Goal: Task Accomplishment & Management: Use online tool/utility

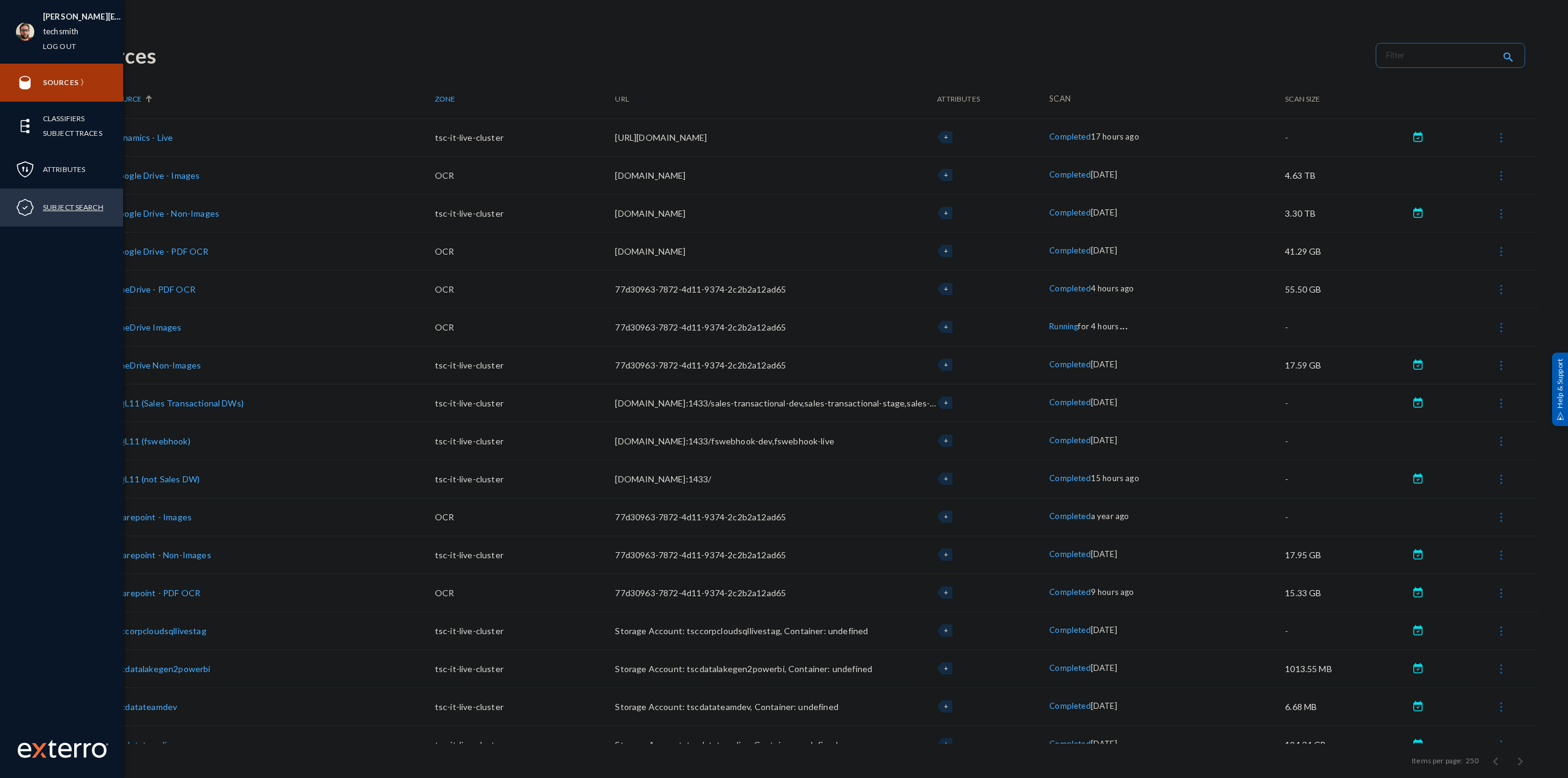
click at [68, 209] on link "Subject Search" at bounding box center [73, 207] width 60 height 14
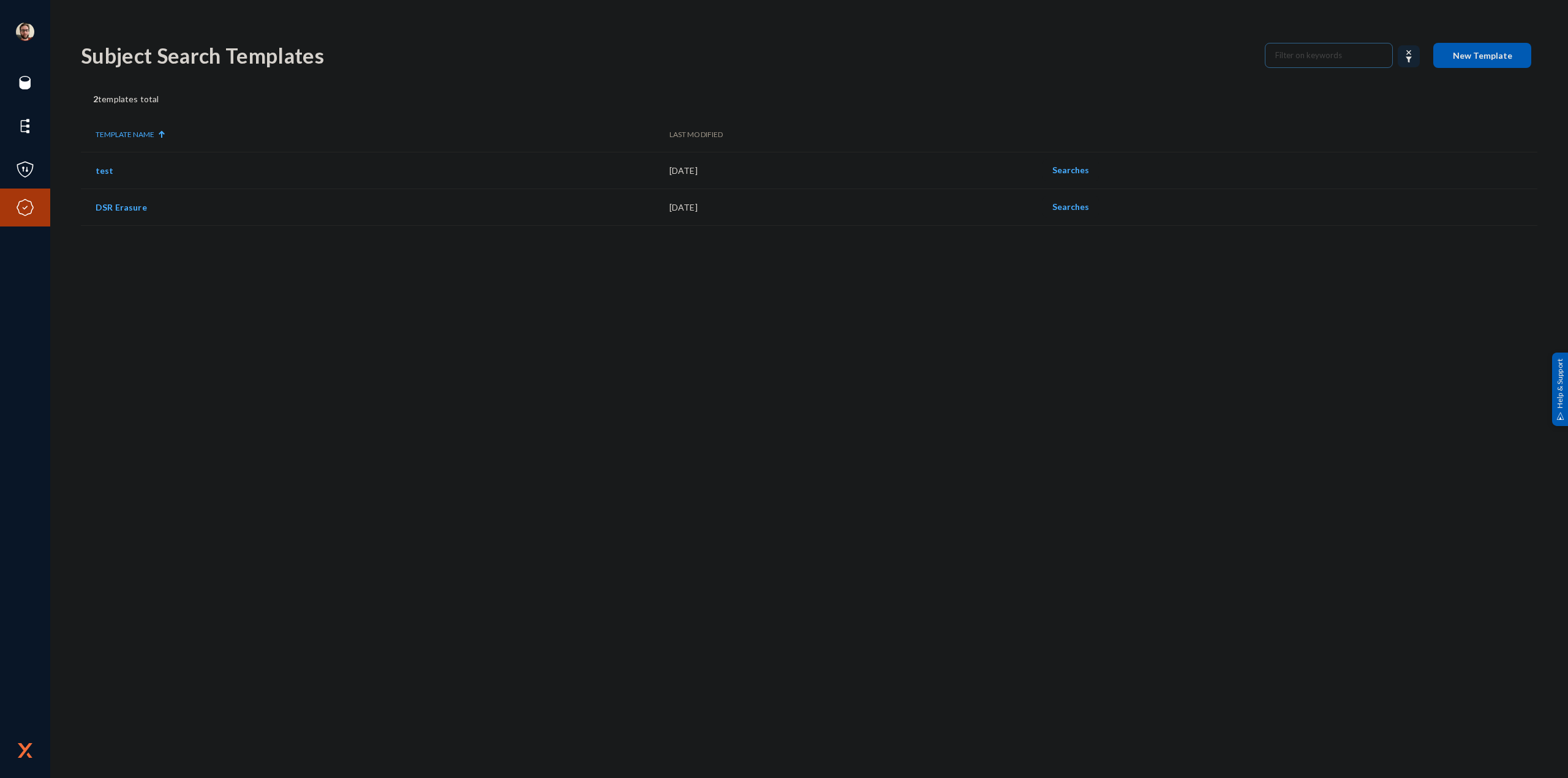
drag, startPoint x: 131, startPoint y: 209, endPoint x: 155, endPoint y: 207, distance: 24.1
click at [131, 209] on link "DSR Erasure" at bounding box center [121, 207] width 51 height 11
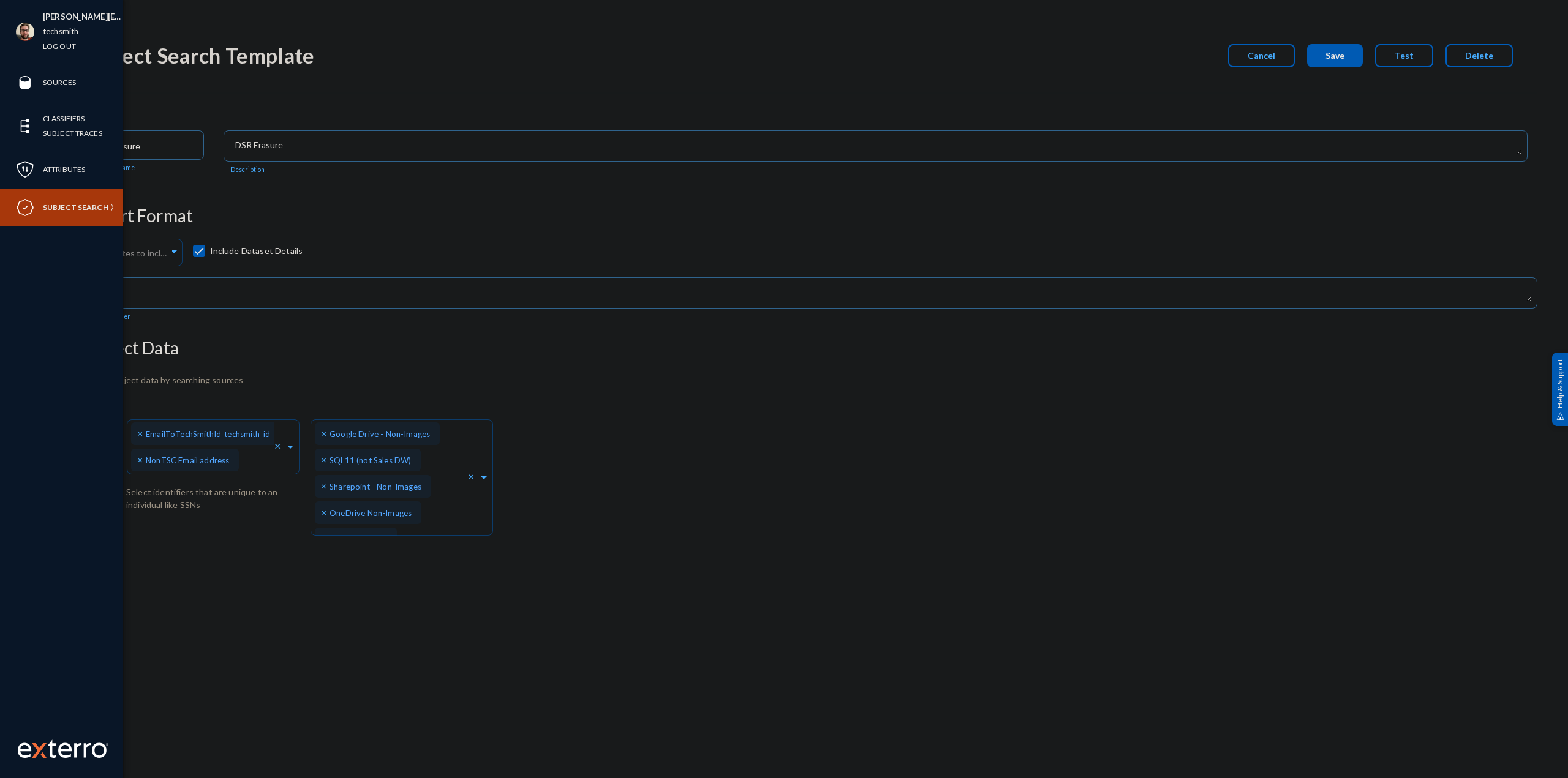
click at [32, 208] on img at bounding box center [25, 207] width 18 height 18
click at [108, 209] on link "Subject Search" at bounding box center [75, 207] width 65 height 14
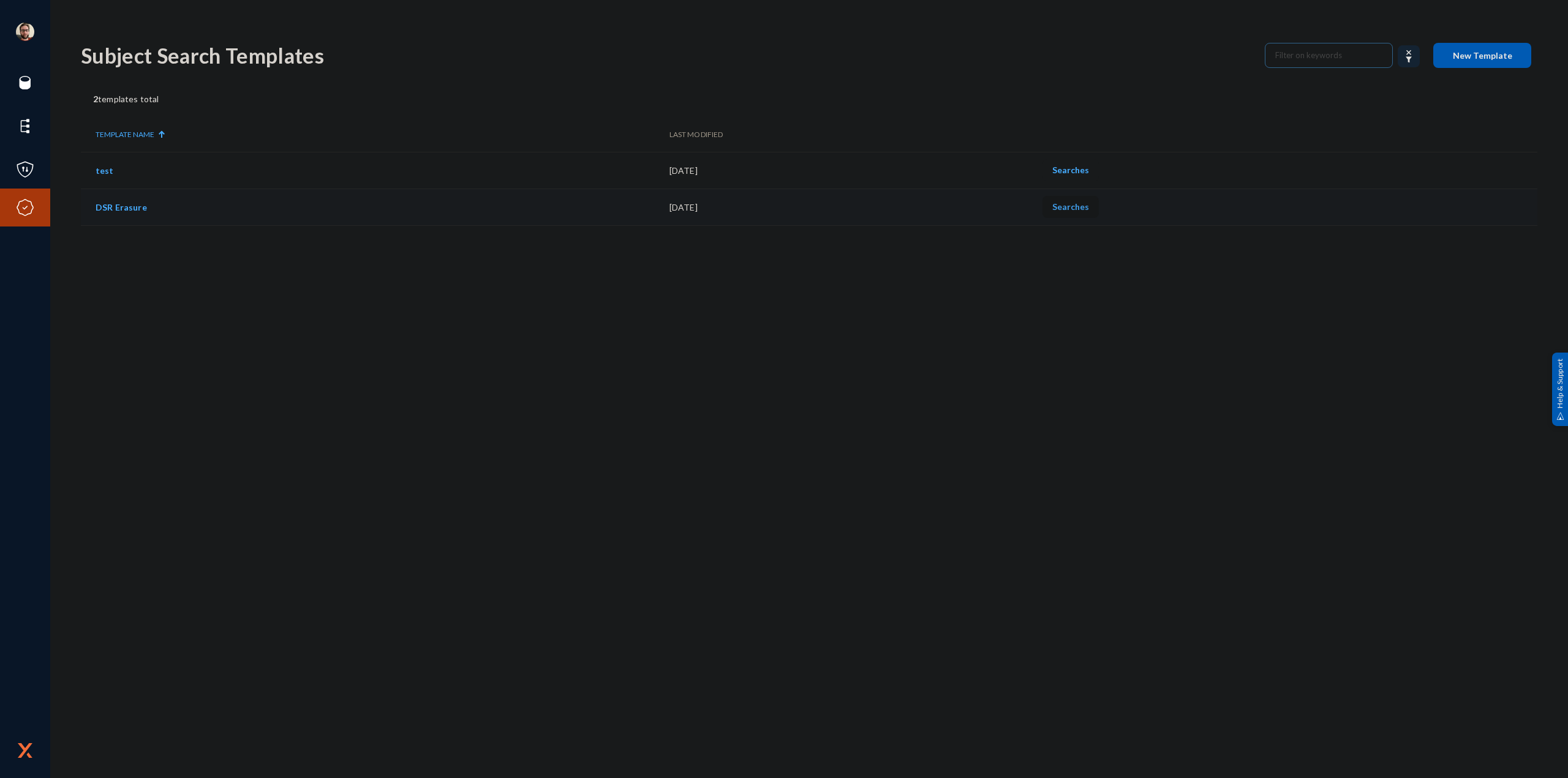
click at [1083, 209] on span "Searches" at bounding box center [1070, 207] width 37 height 11
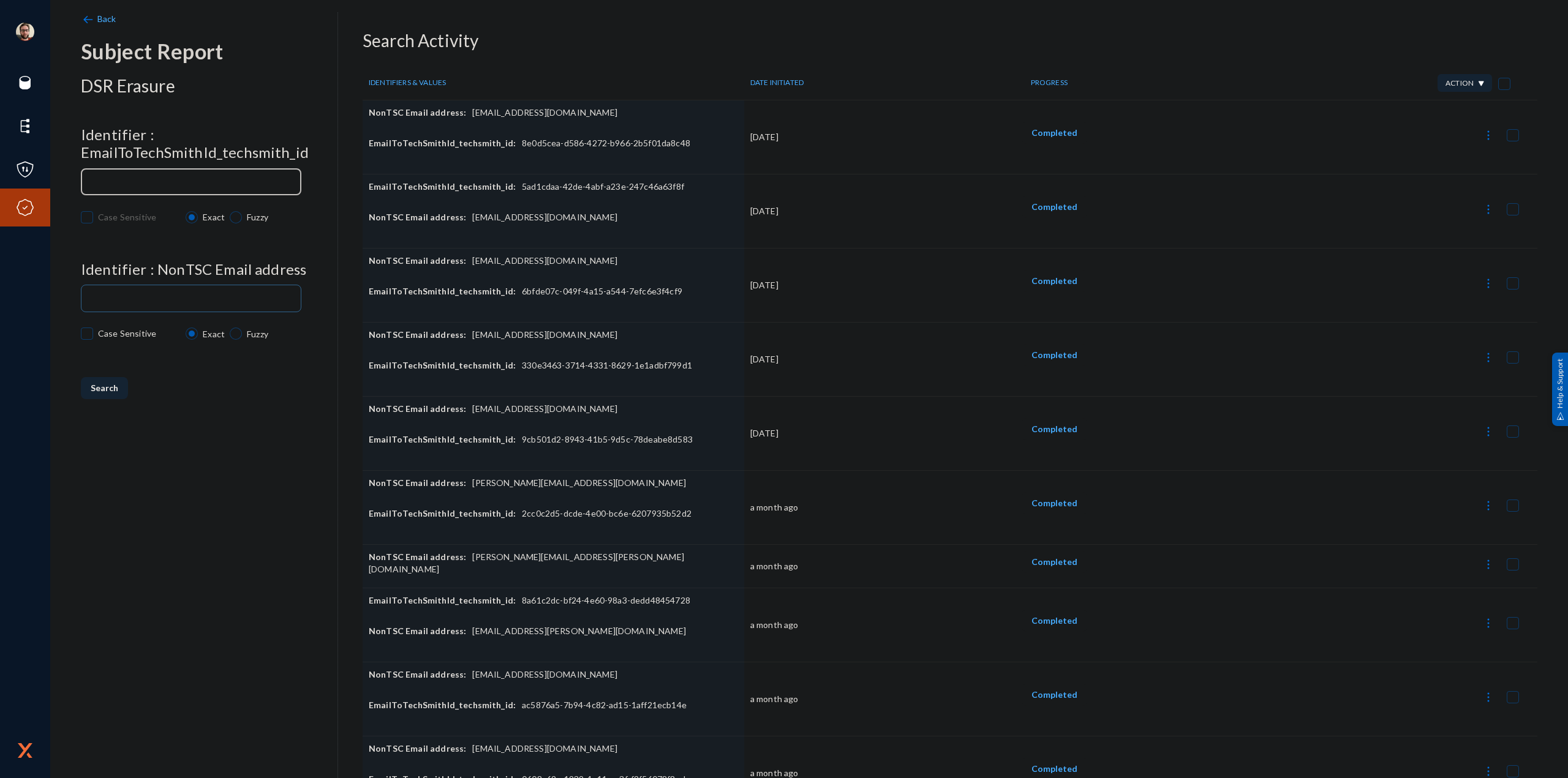
click at [169, 181] on input at bounding box center [193, 182] width 205 height 9
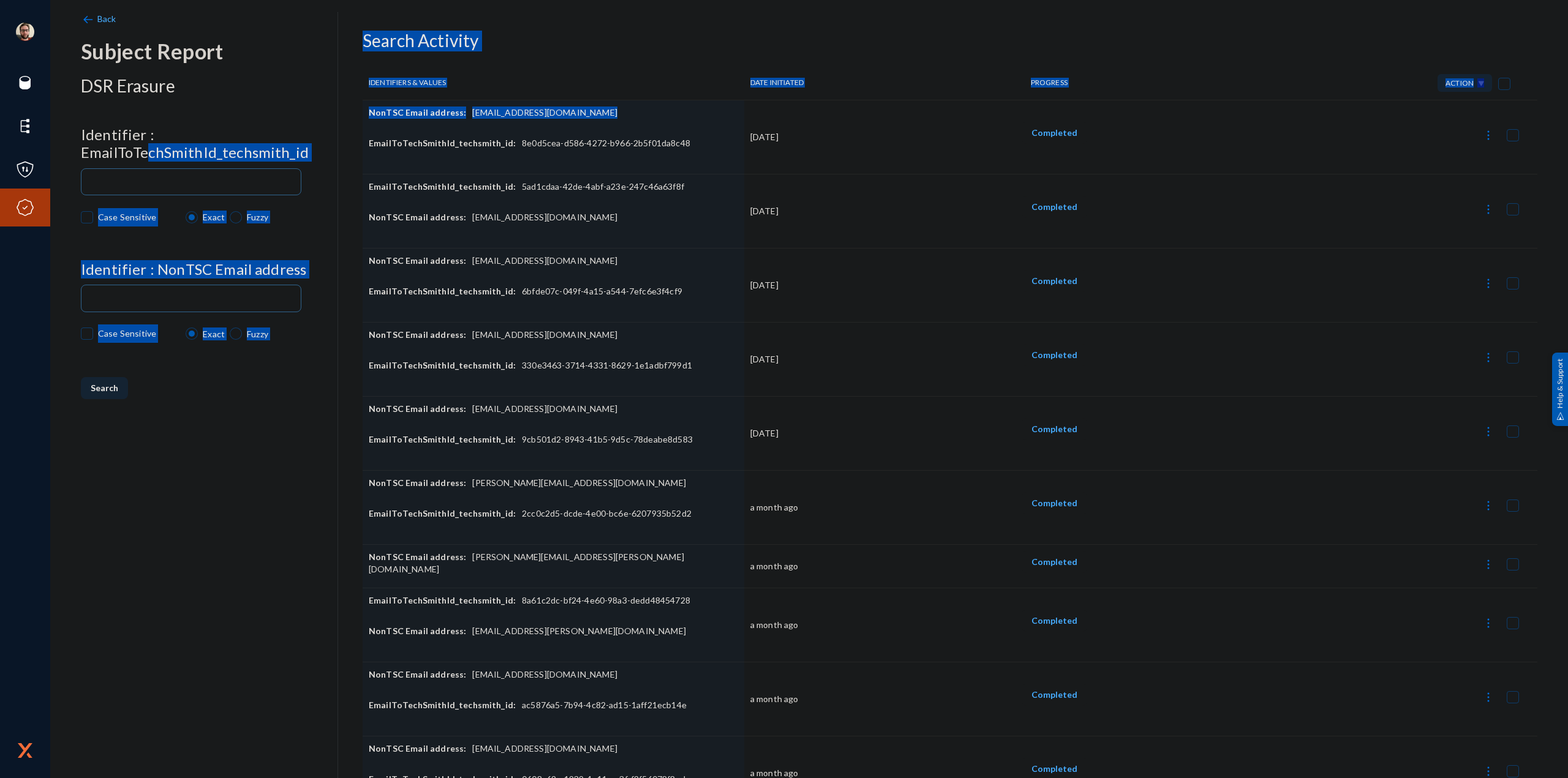
drag, startPoint x: 144, startPoint y: 155, endPoint x: 325, endPoint y: 167, distance: 181.4
click at [361, 157] on div "Back Subject Report DSR Erasure Identifier : EmailToTechSmithId_techsmith_id Ca…" at bounding box center [809, 438] width 1456 height 814
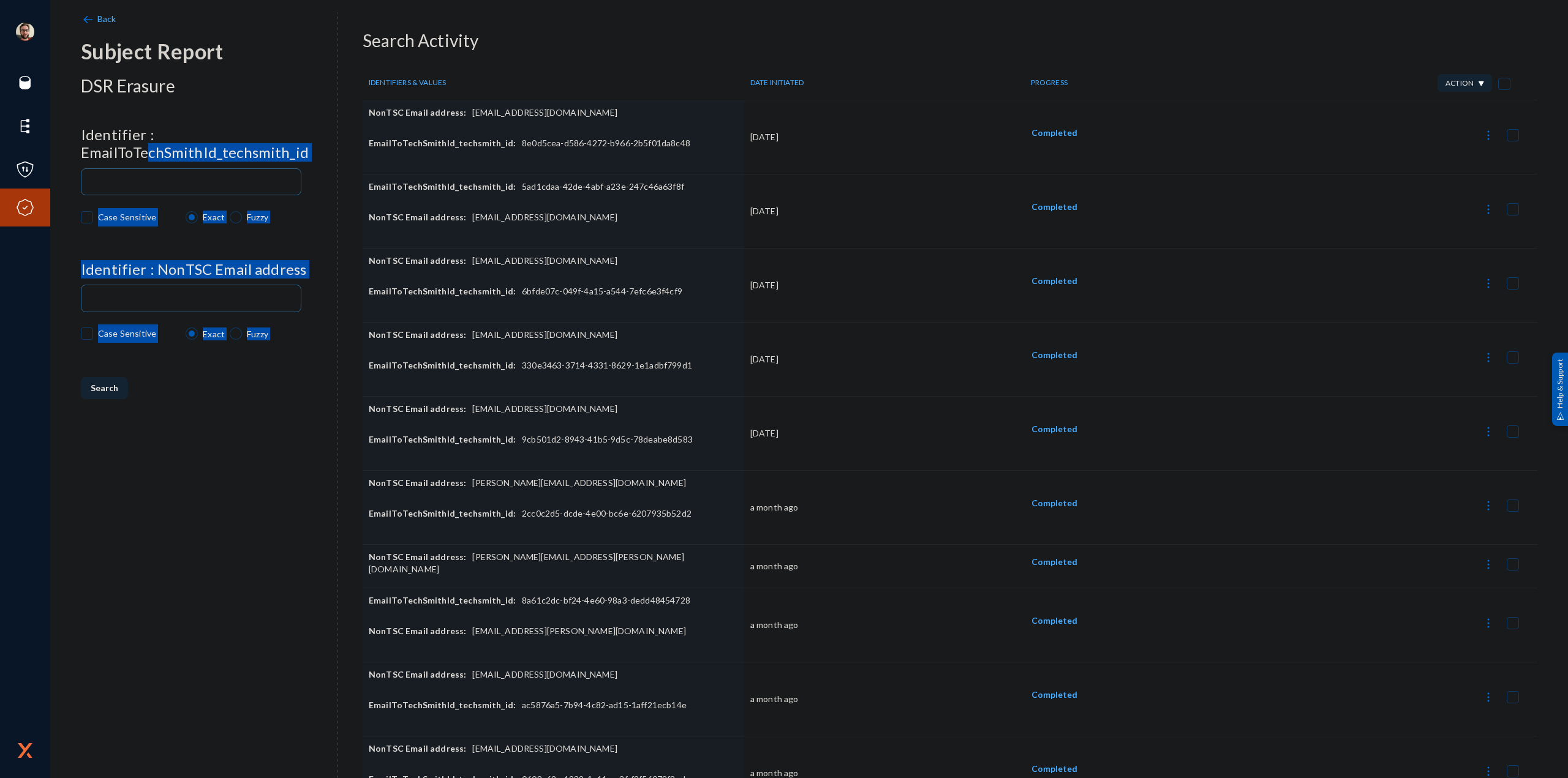
click at [177, 268] on h4 "Identifier : NonTSC Email address" at bounding box center [209, 269] width 257 height 18
drag, startPoint x: 124, startPoint y: 275, endPoint x: 148, endPoint y: 287, distance: 26.8
click at [124, 275] on h4 "Identifier : NonTSC Email address" at bounding box center [209, 269] width 257 height 18
click at [148, 287] on div at bounding box center [191, 297] width 210 height 29
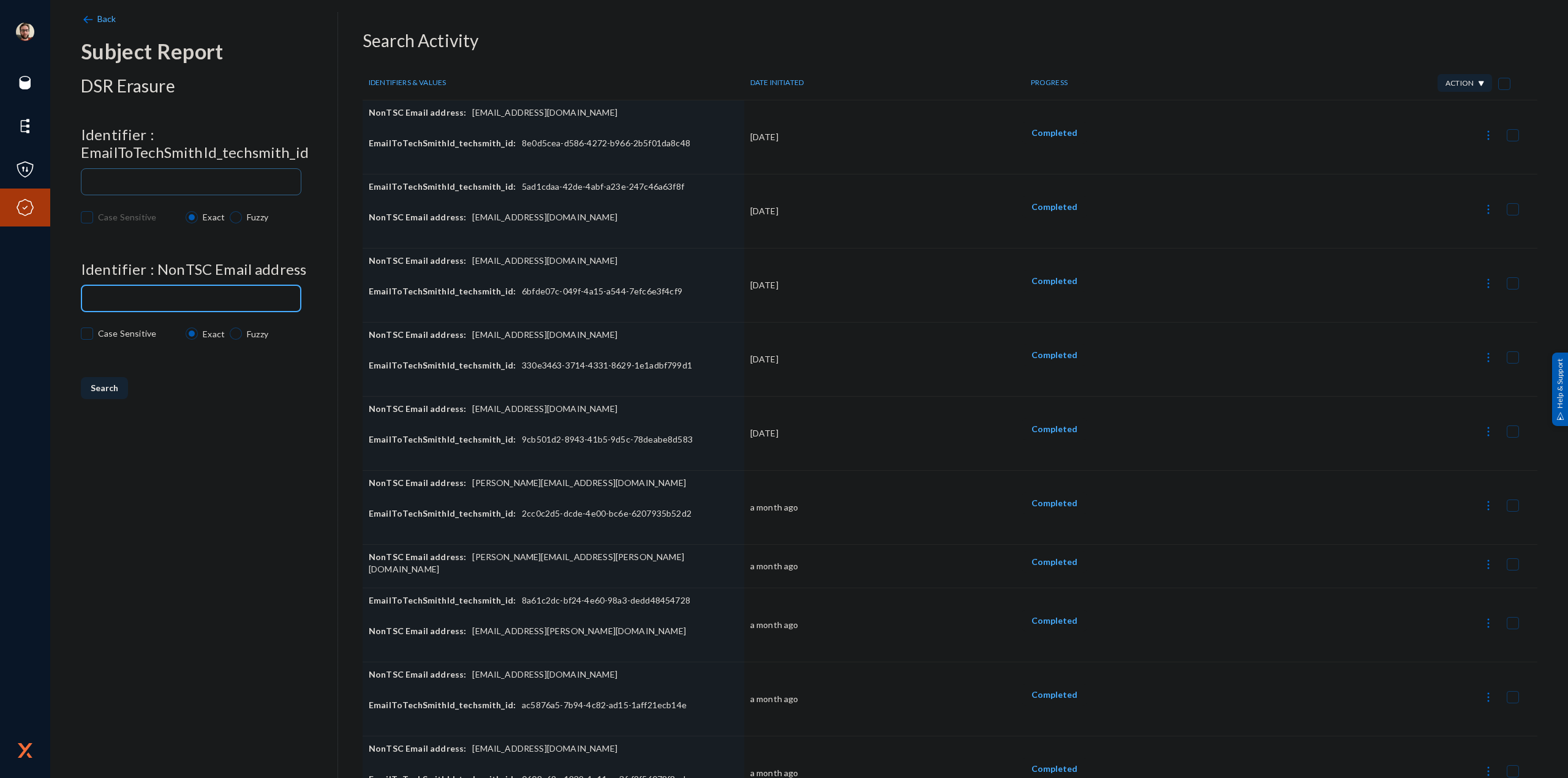
click at [175, 303] on input at bounding box center [193, 299] width 205 height 9
click at [1482, 138] on img at bounding box center [1488, 135] width 12 height 12
drag, startPoint x: 1184, startPoint y: 148, endPoint x: 1033, endPoint y: 136, distance: 151.5
click at [1189, 148] on div at bounding box center [784, 389] width 1568 height 778
click at [1481, 144] on button at bounding box center [1488, 134] width 25 height 25
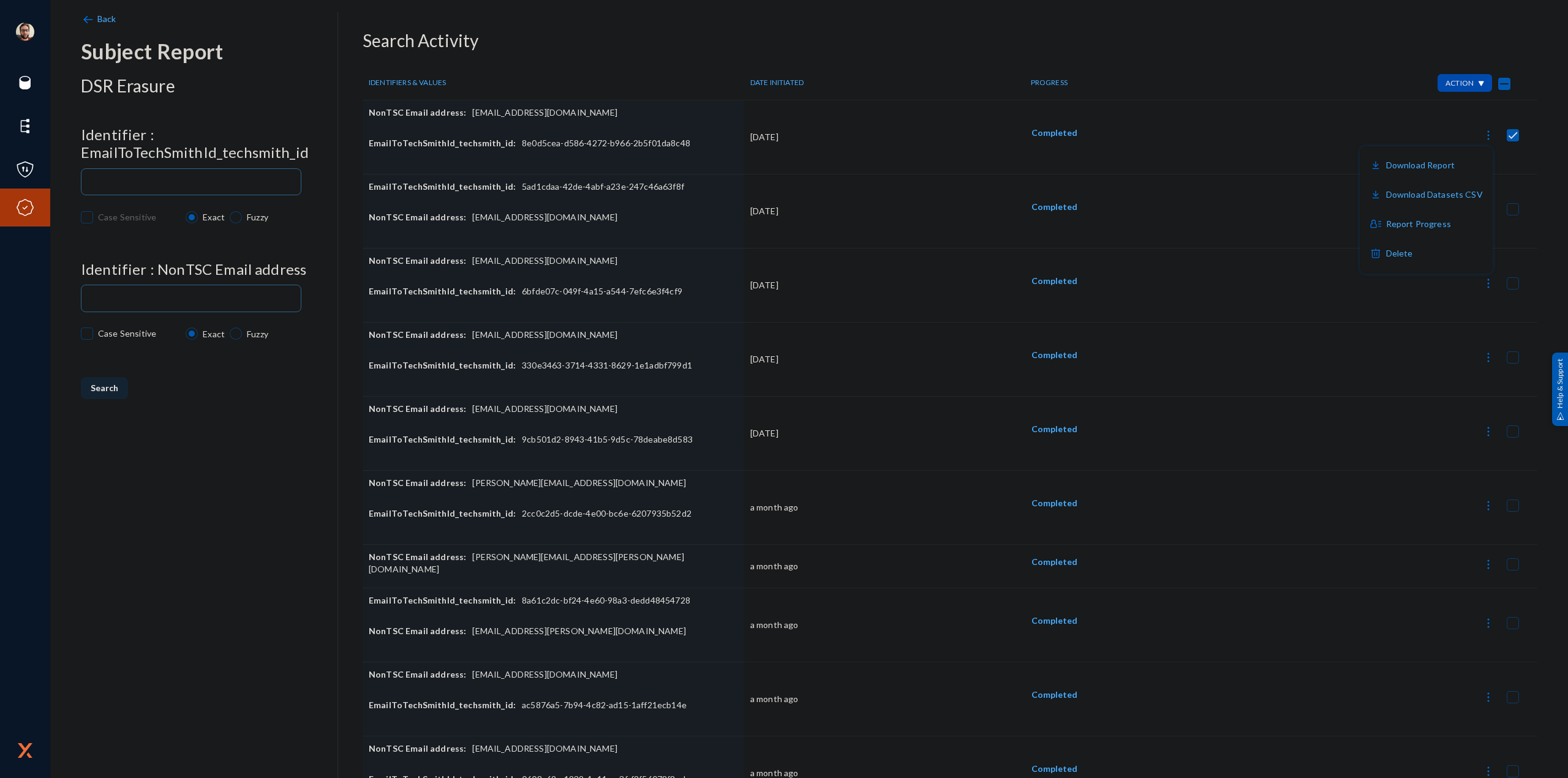
drag, startPoint x: 1217, startPoint y: 149, endPoint x: 1216, endPoint y: 141, distance: 8.1
click at [1217, 149] on div at bounding box center [784, 389] width 1568 height 778
checkbox input "false"
